Goal: Navigation & Orientation: Go to known website

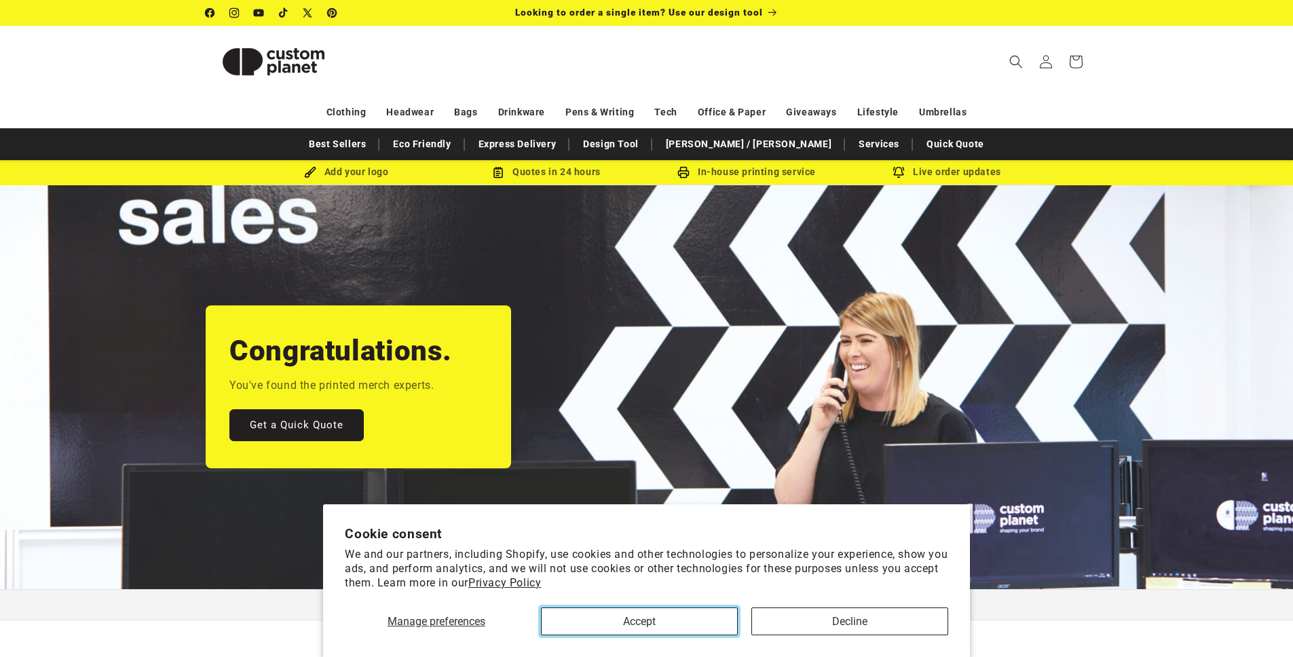
click at [649, 393] on button "Accept" at bounding box center [639, 622] width 197 height 28
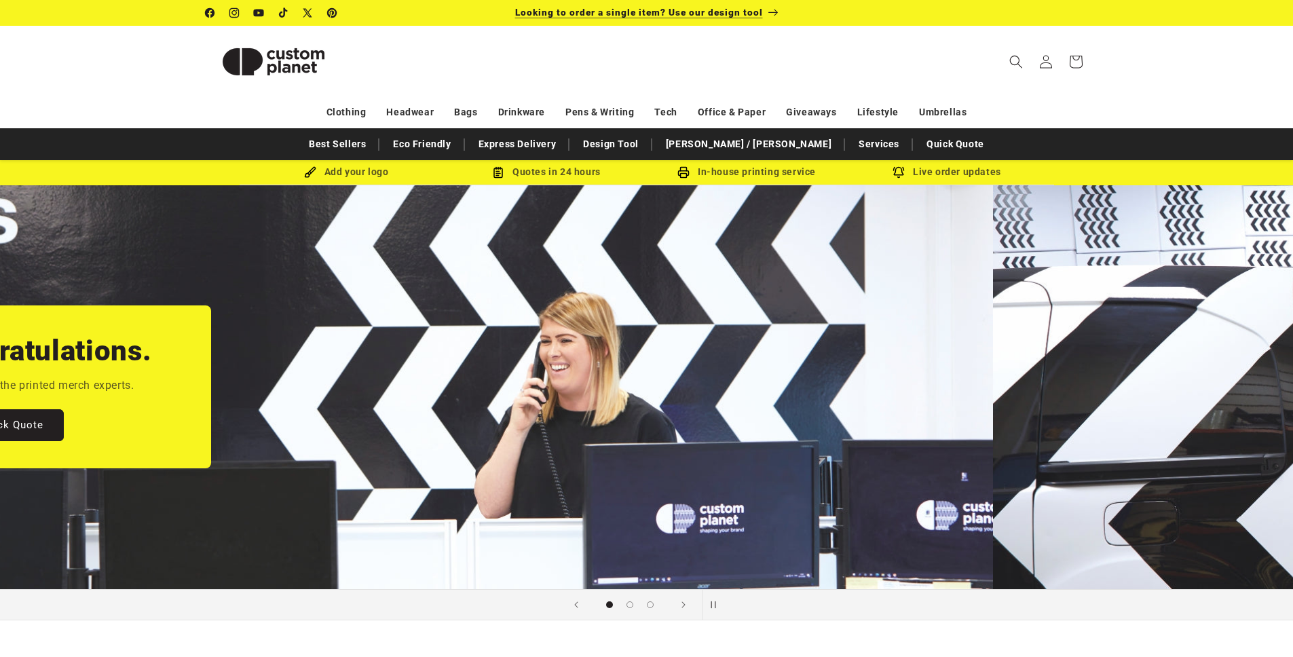
scroll to position [0, 647]
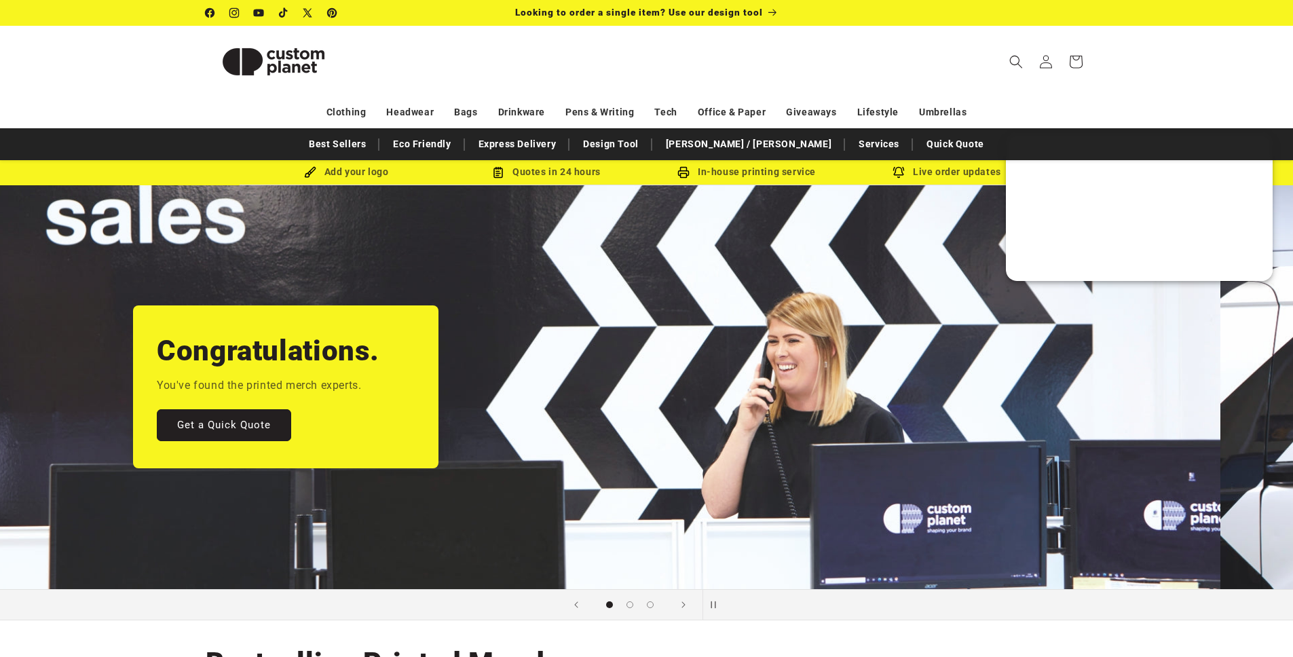
scroll to position [0, 258]
